Goal: Register for event/course

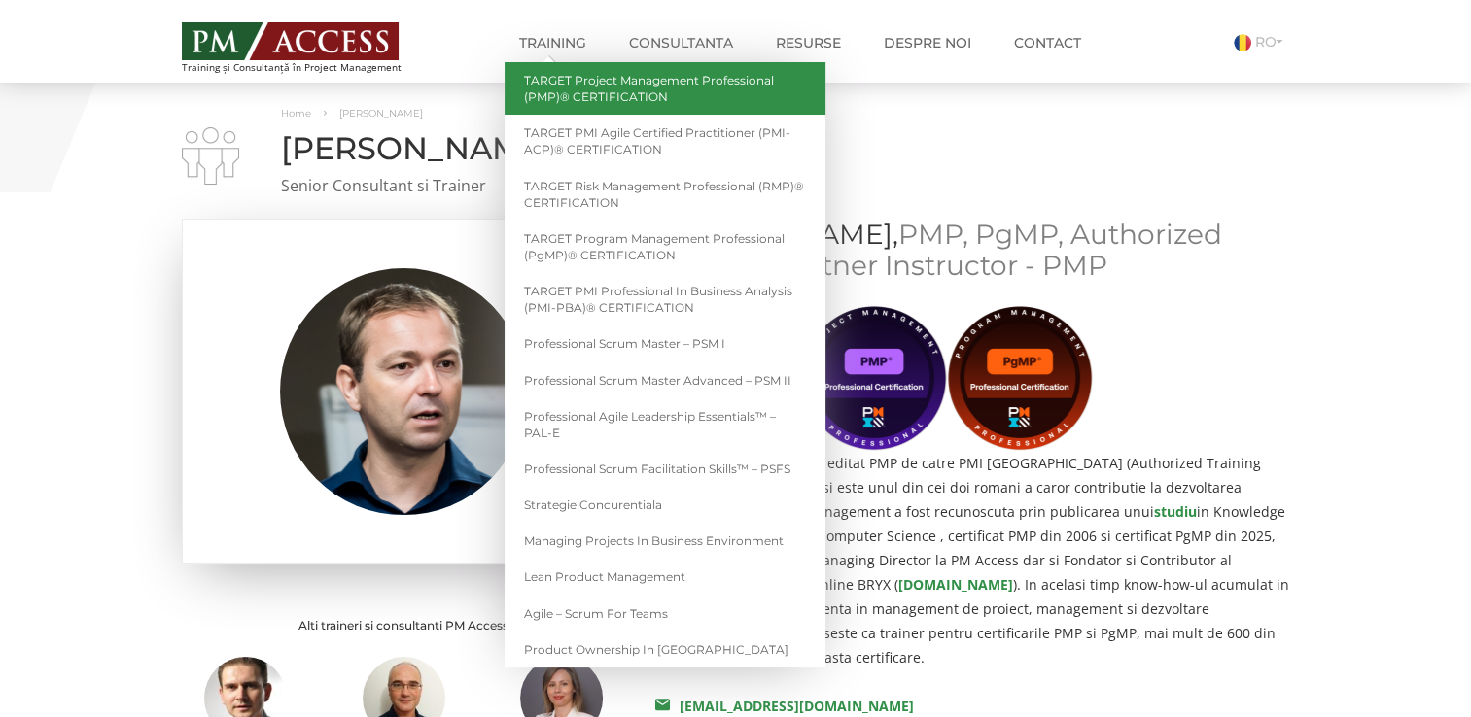
click at [571, 83] on link "TARGET Project Management Professional (PMP)® CERTIFICATION" at bounding box center [664, 88] width 321 height 52
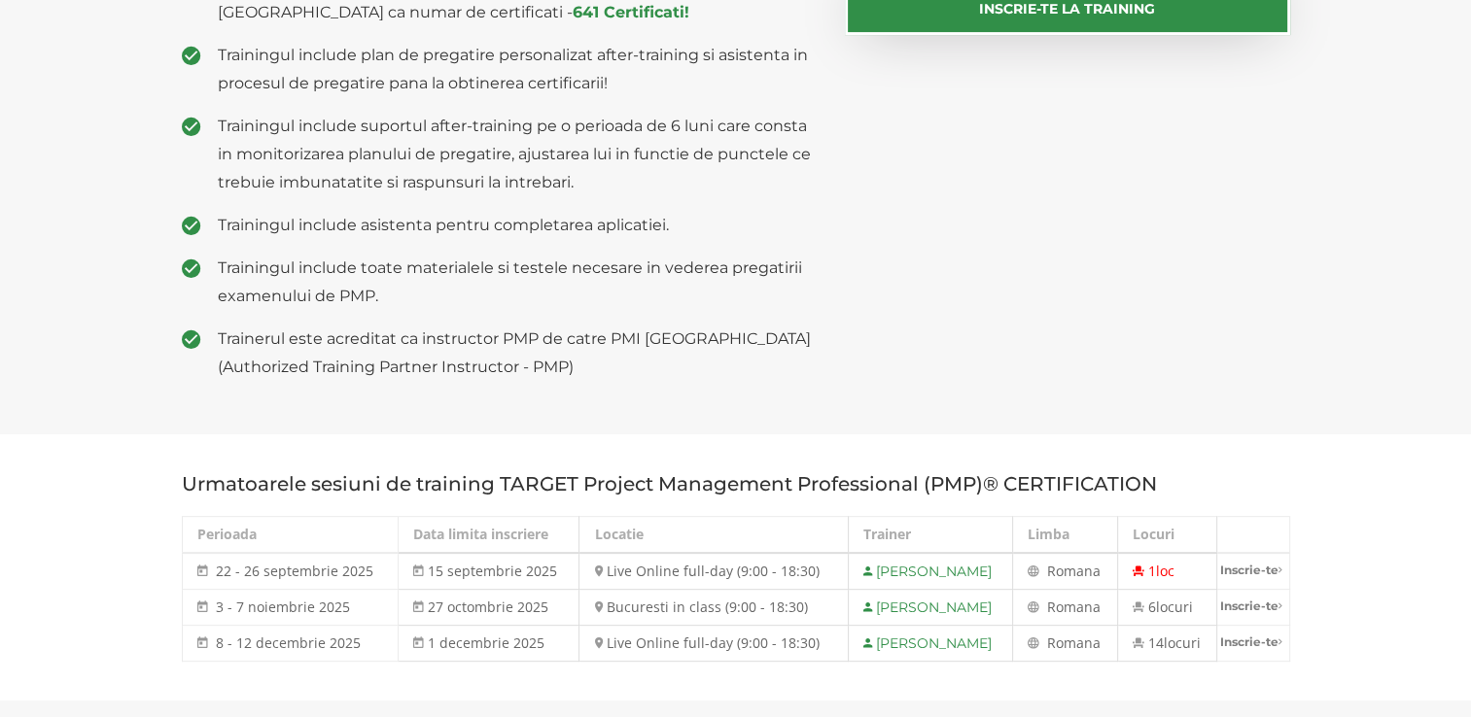
scroll to position [661, 0]
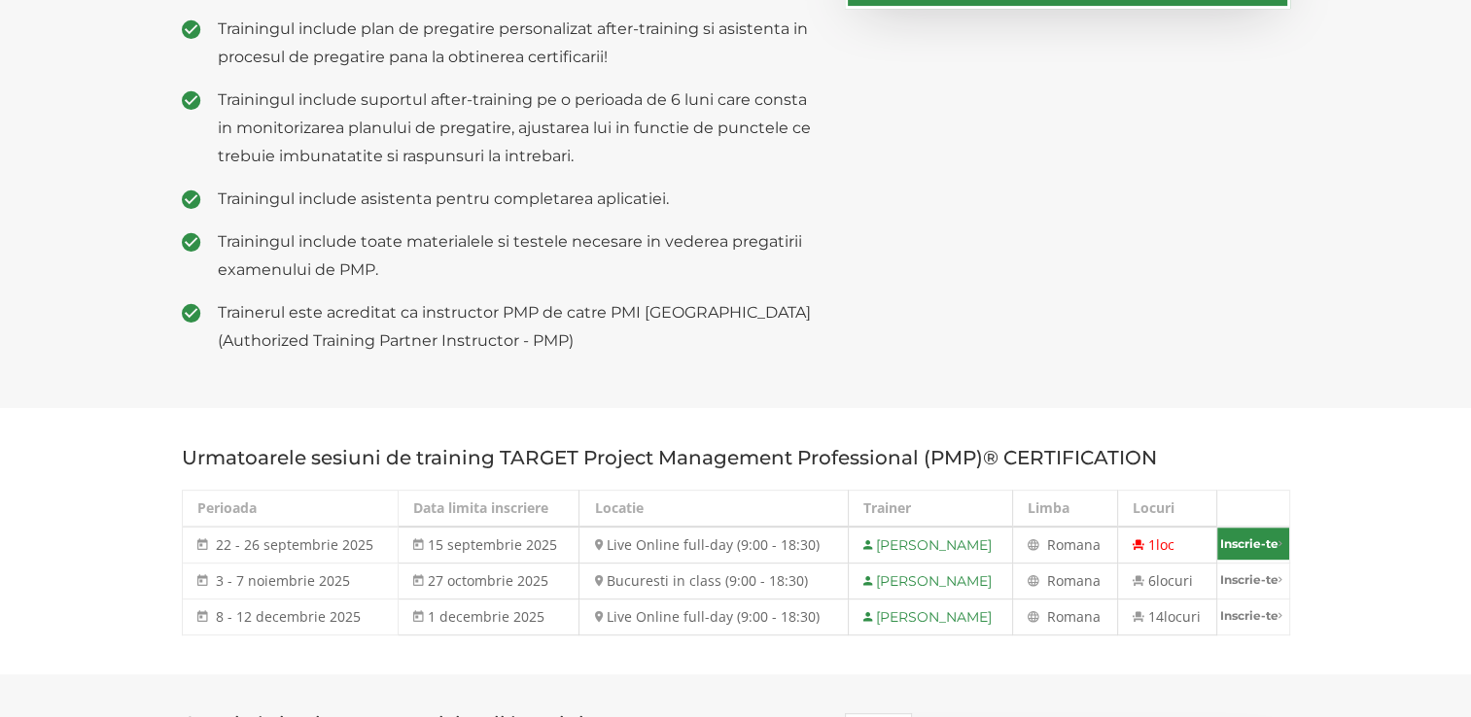
click at [1267, 542] on link "Inscrie-te" at bounding box center [1253, 544] width 72 height 32
select select "Live Online full-day (9:00 - 18:30) - 22 septembrie - 26 septembrie 2025"
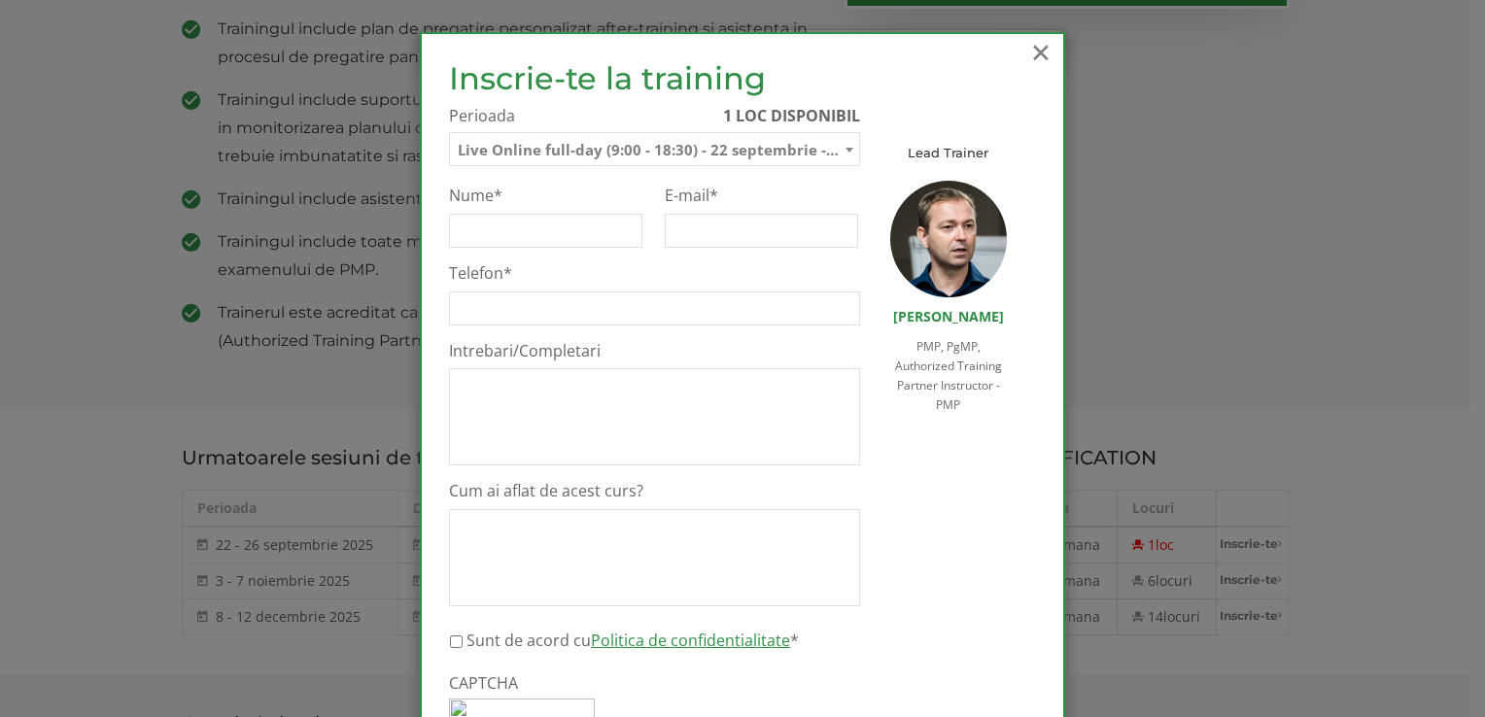
click at [1042, 46] on span "×" at bounding box center [1040, 51] width 25 height 53
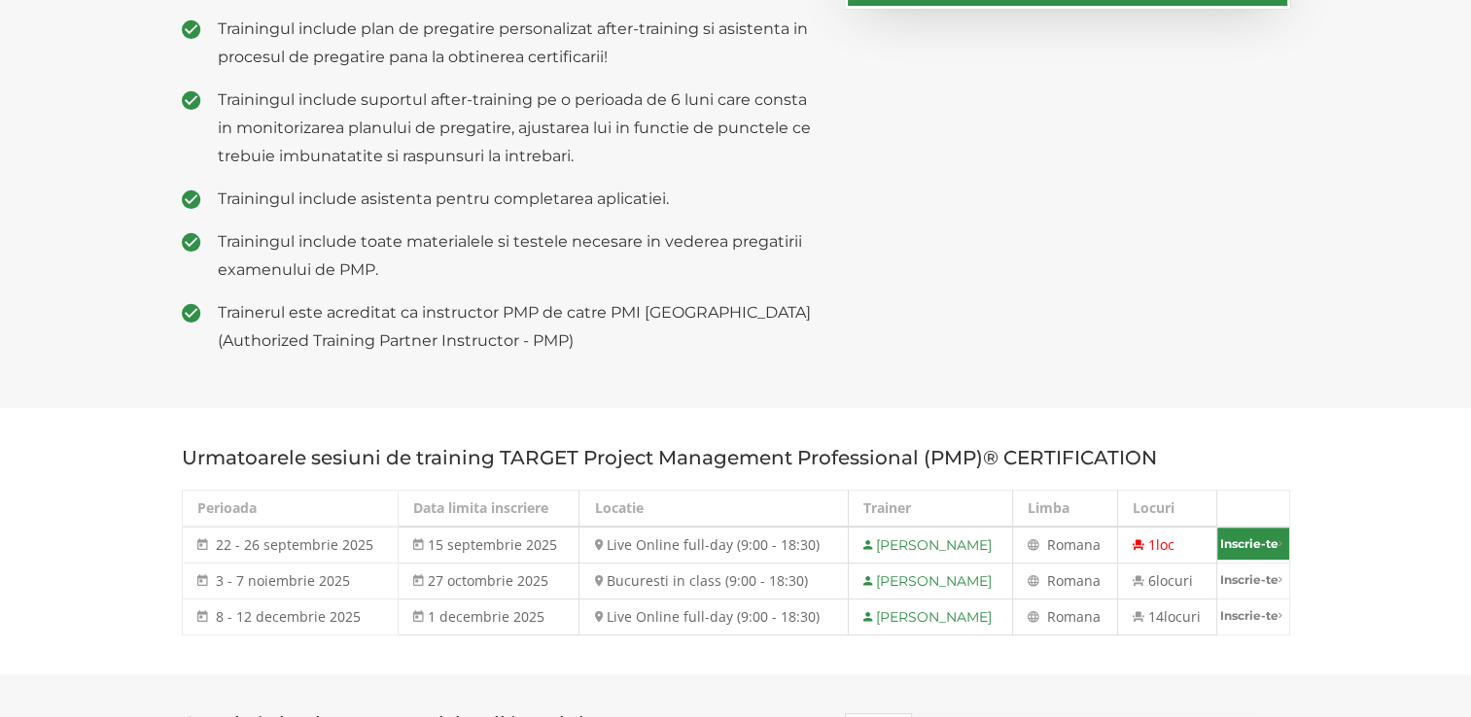
click at [1263, 547] on link "Inscrie-te" at bounding box center [1253, 544] width 72 height 32
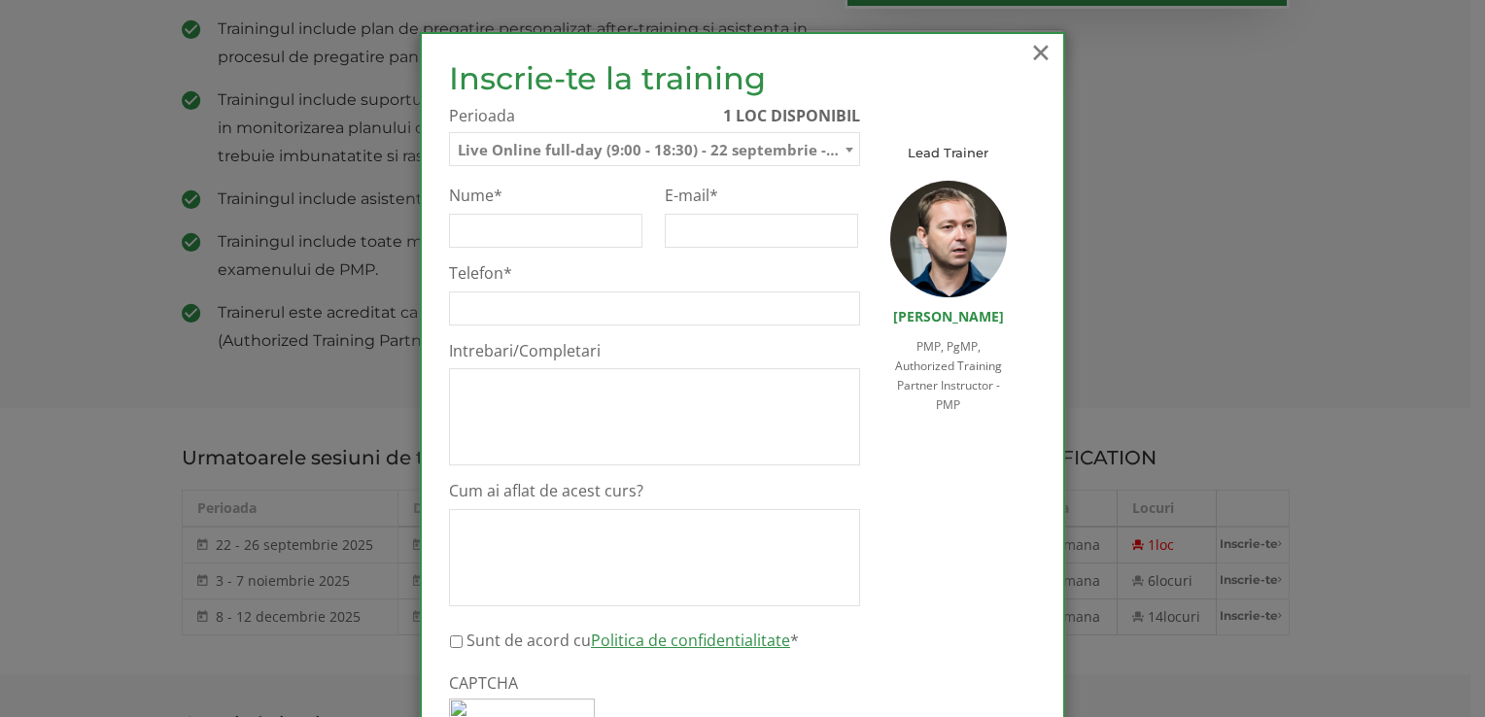
click at [1028, 48] on span "×" at bounding box center [1040, 51] width 25 height 53
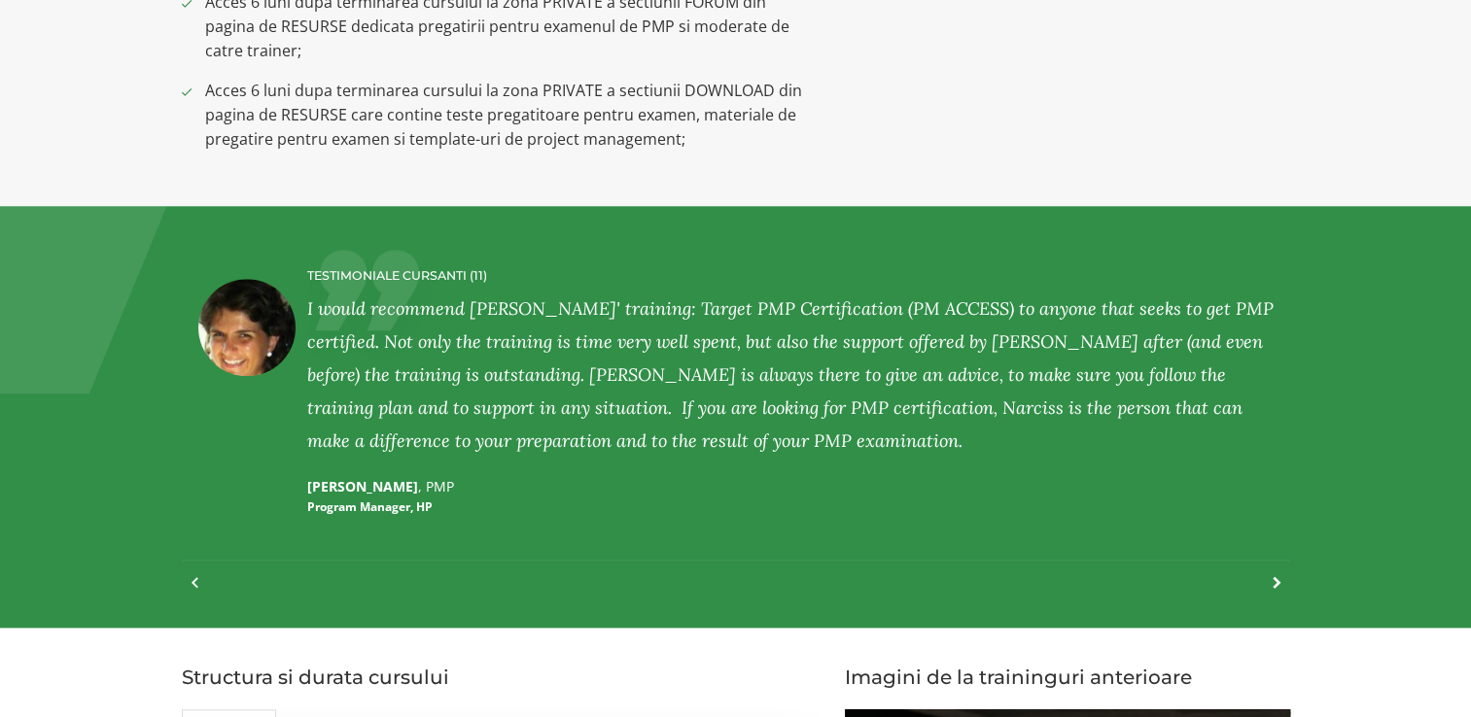
scroll to position [2060, 0]
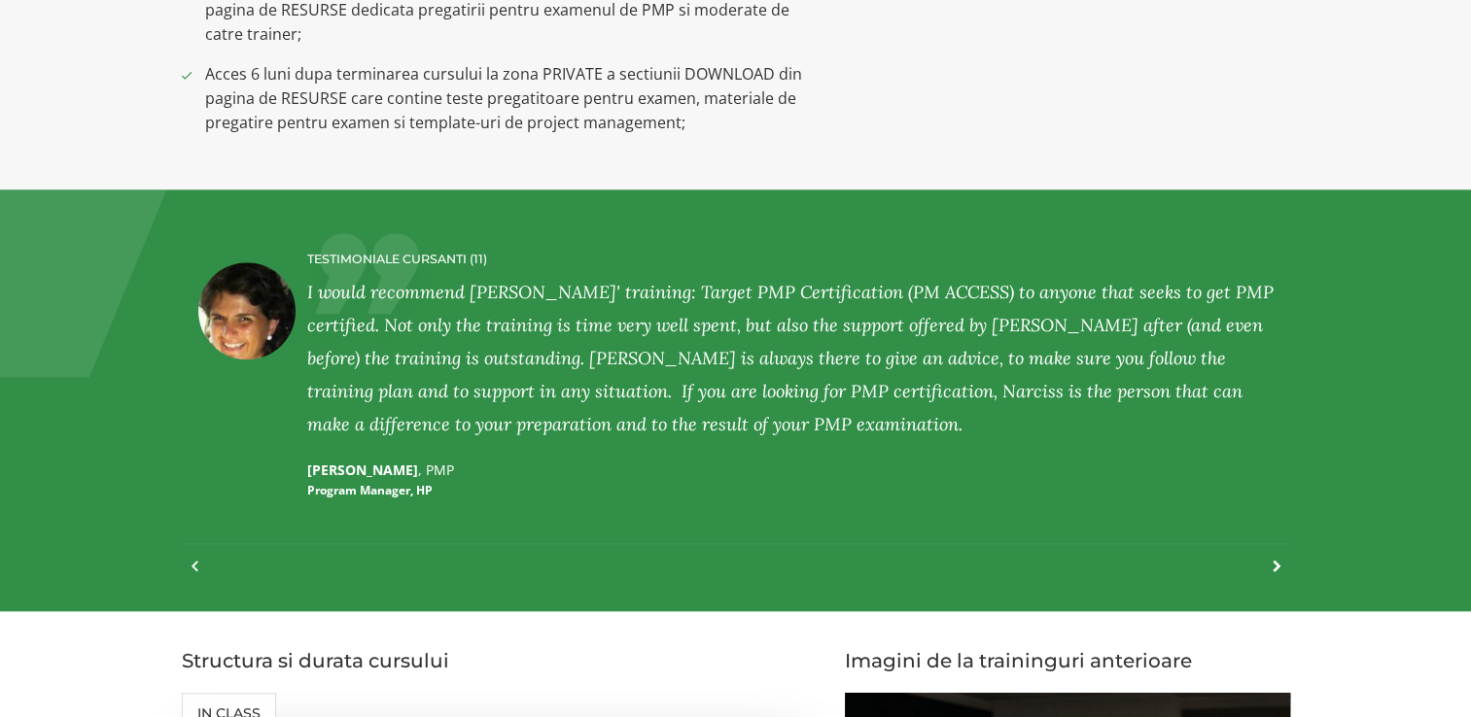
drag, startPoint x: 1469, startPoint y: 135, endPoint x: 1466, endPoint y: 156, distance: 21.6
drag, startPoint x: 1466, startPoint y: 156, endPoint x: 1472, endPoint y: 207, distance: 51.0
